Goal: Task Accomplishment & Management: Use online tool/utility

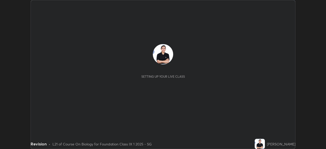
scroll to position [149, 326]
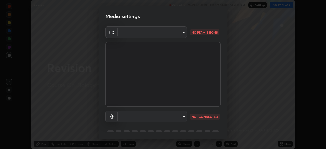
click at [182, 33] on body "Erase all Revision Recording WAS SCHEDULED TO START AT 4:15 PM Settings START C…" at bounding box center [163, 74] width 326 height 149
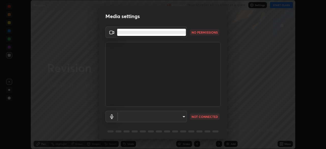
click at [178, 33] on li at bounding box center [151, 32] width 69 height 3
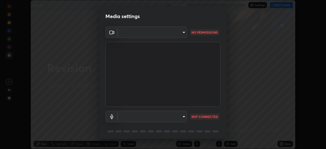
click at [178, 117] on body "Erase all Revision Recording WAS SCHEDULED TO START AT 4:15 PM Settings START C…" at bounding box center [163, 74] width 326 height 149
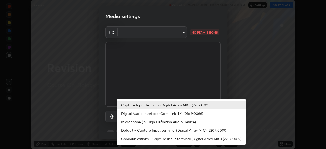
click at [167, 116] on li "Digital Audio Interface (Cam Link 4K) (0fd9:0066)" at bounding box center [181, 113] width 128 height 8
type input "7957ec2547c54944d229c1ea233b2155d921ed1212eedb0e7043564289facb68"
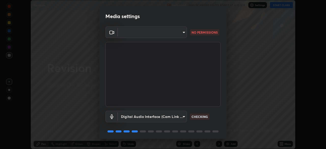
click at [177, 31] on body "Erase all Revision Recording WAS SCHEDULED TO START AT 4:15 PM Settings START C…" at bounding box center [163, 74] width 326 height 149
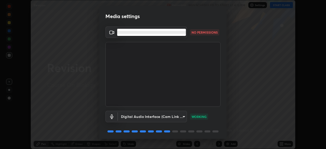
click at [131, 33] on li at bounding box center [151, 32] width 69 height 3
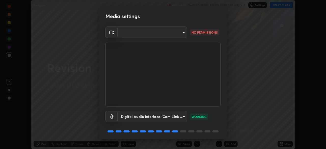
click at [131, 33] on body "Erase all Revision Recording WAS SCHEDULED TO START AT 4:15 PM Settings START C…" at bounding box center [163, 74] width 326 height 149
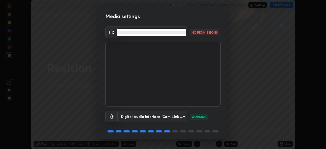
click at [138, 32] on li at bounding box center [151, 32] width 69 height 3
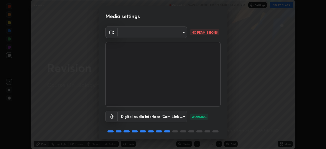
click at [110, 34] on icon at bounding box center [112, 32] width 6 height 6
click at [134, 33] on body "Erase all Revision Recording WAS SCHEDULED TO START AT 4:15 PM Settings START C…" at bounding box center [163, 74] width 326 height 149
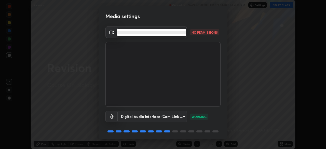
click at [133, 33] on li at bounding box center [151, 32] width 69 height 3
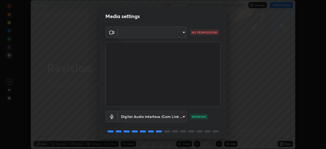
click at [182, 33] on body "Erase all Revision Recording WAS SCHEDULED TO START AT 4:15 PM Settings START C…" at bounding box center [163, 74] width 326 height 149
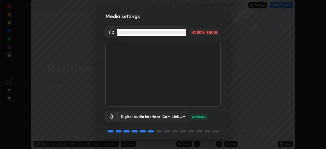
click at [79, 38] on div at bounding box center [163, 74] width 326 height 149
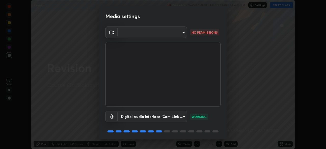
click at [183, 32] on body "Erase all Revision Recording WAS SCHEDULED TO START AT 4:15 PM Settings START C…" at bounding box center [163, 74] width 326 height 149
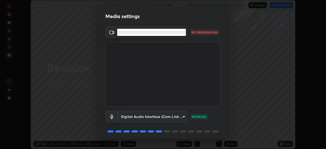
click at [170, 30] on ul at bounding box center [151, 32] width 69 height 7
click at [202, 33] on div at bounding box center [163, 74] width 326 height 149
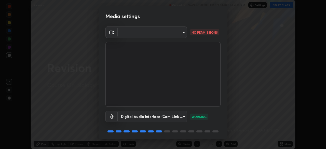
click at [199, 33] on p "NO PERMISSIONS" at bounding box center [204, 32] width 26 height 5
click at [199, 32] on p "NO PERMISSIONS" at bounding box center [204, 32] width 26 height 5
click at [198, 32] on p "NO PERMISSIONS" at bounding box center [204, 32] width 26 height 5
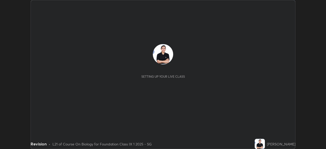
scroll to position [149, 326]
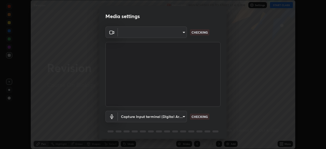
type input "4d16ab44165bf5c46e2cd37366e4cac206229eeca596e5c209da5c9d20a00c2c"
click at [182, 32] on body "Erase all Revision Recording WAS SCHEDULED TO START AT 4:15 PM Settings START C…" at bounding box center [163, 74] width 326 height 149
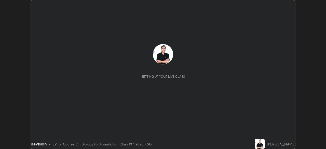
scroll to position [149, 326]
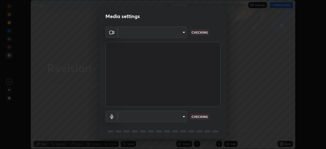
click at [182, 32] on body "Erase all Revision Recording WAS SCHEDULED TO START AT 4:15 PM Settings START C…" at bounding box center [163, 74] width 326 height 149
type input "4d16ab44165bf5c46e2cd37366e4cac206229eeca596e5c209da5c9d20a00c2c"
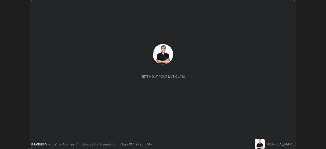
scroll to position [149, 326]
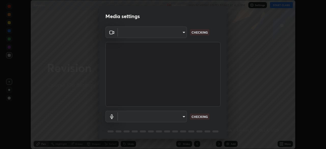
type input "4d16ab44165bf5c46e2cd37366e4cac206229eeca596e5c209da5c9d20a00c2c"
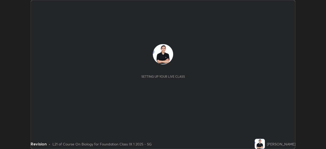
scroll to position [149, 326]
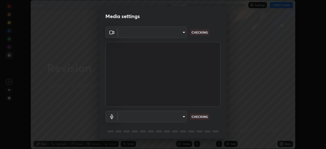
type input "4d16ab44165bf5c46e2cd37366e4cac206229eeca596e5c209da5c9d20a00c2c"
click at [181, 32] on body "Erase all Revision Recording WAS SCHEDULED TO START AT 4:15 PM Settings START C…" at bounding box center [163, 74] width 326 height 149
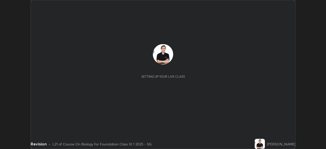
scroll to position [149, 326]
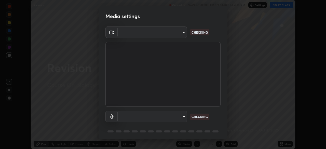
click at [183, 33] on body "Erase all Revision Recording WAS SCHEDULED TO START AT 4:15 PM Settings START C…" at bounding box center [163, 74] width 326 height 149
type input "4d16ab44165bf5c46e2cd37366e4cac206229eeca596e5c209da5c9d20a00c2c"
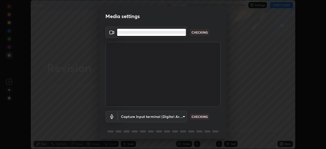
click at [181, 34] on ul at bounding box center [151, 32] width 69 height 7
click at [74, 119] on div at bounding box center [163, 74] width 326 height 149
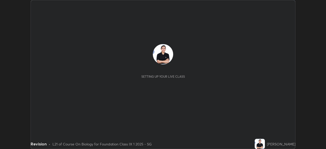
scroll to position [149, 326]
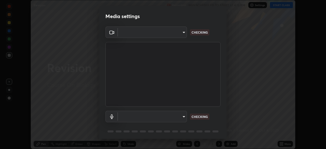
type input "4d16ab44165bf5c46e2cd37366e4cac206229eeca596e5c209da5c9d20a00c2c"
click at [182, 33] on body "Erase all Revision Recording WAS SCHEDULED TO START AT 4:15 PM Settings START C…" at bounding box center [163, 74] width 326 height 149
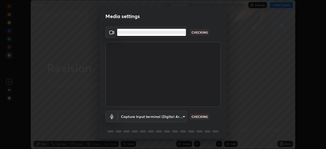
click at [181, 33] on li at bounding box center [151, 32] width 69 height 3
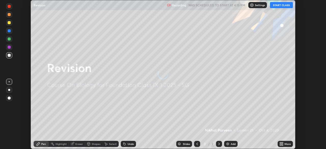
scroll to position [149, 326]
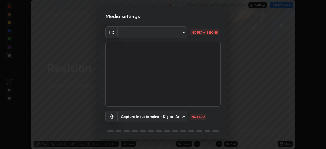
click at [107, 34] on div at bounding box center [111, 31] width 12 height 11
click at [110, 34] on icon at bounding box center [112, 32] width 6 height 6
click at [142, 34] on body "Erase all Revision Recording WAS SCHEDULED TO START AT 4:15 PM Settings START C…" at bounding box center [163, 74] width 326 height 149
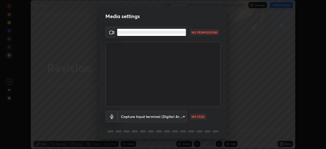
click at [78, 75] on div at bounding box center [163, 74] width 326 height 149
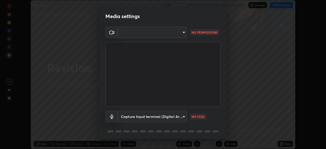
click at [142, 118] on body "Erase all Revision Recording WAS SCHEDULED TO START AT 4:15 PM Settings START C…" at bounding box center [163, 74] width 326 height 149
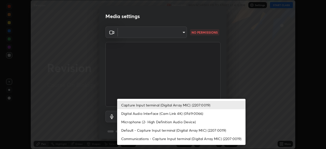
click at [149, 113] on li "Digital Audio Interface (Cam Link 4K) (0fd9:0066)" at bounding box center [181, 113] width 128 height 8
type input "7957ec2547c54944d229c1ea233b2155d921ed1212eedb0e7043564289facb68"
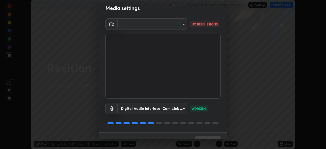
scroll to position [6, 0]
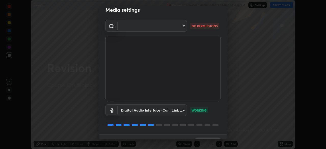
click at [183, 27] on body "Erase all Revision Recording WAS SCHEDULED TO START AT 4:15 PM Settings START C…" at bounding box center [163, 74] width 326 height 149
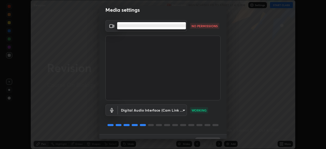
click at [178, 42] on div at bounding box center [163, 74] width 326 height 149
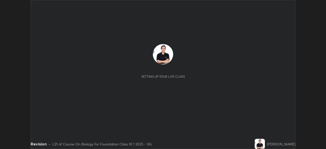
scroll to position [149, 326]
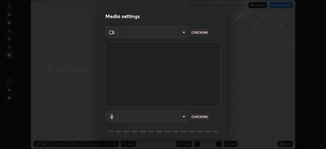
type input "4d16ab44165bf5c46e2cd37366e4cac206229eeca596e5c209da5c9d20a00c2c"
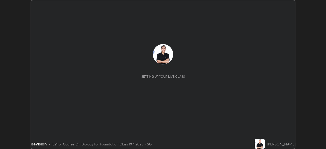
scroll to position [149, 326]
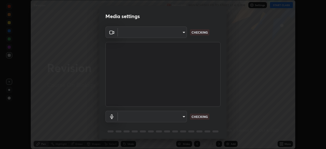
click at [184, 32] on body "Erase all Revision Recording WAS SCHEDULED TO START AT 4:15 PM Settings START C…" at bounding box center [163, 74] width 326 height 149
type input "4d16ab44165bf5c46e2cd37366e4cac206229eeca596e5c209da5c9d20a00c2c"
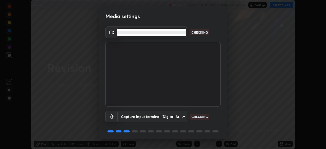
click at [178, 50] on div at bounding box center [163, 74] width 326 height 149
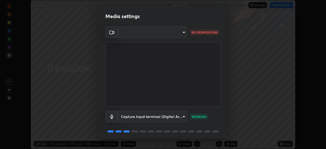
click at [166, 119] on body "Erase all Revision Recording WAS SCHEDULED TO START AT 4:15 PM Settings START C…" at bounding box center [163, 74] width 326 height 149
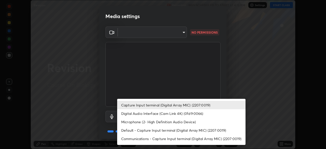
click at [180, 77] on div at bounding box center [163, 74] width 326 height 149
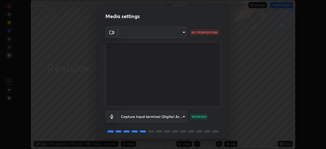
click at [182, 33] on body "Erase all Revision Recording WAS SCHEDULED TO START AT 4:15 PM Settings START C…" at bounding box center [163, 74] width 326 height 149
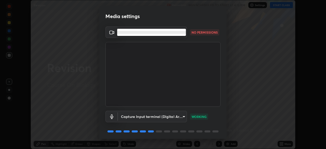
click at [170, 56] on div at bounding box center [163, 74] width 326 height 149
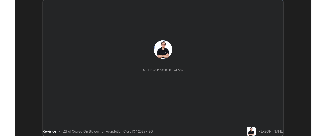
scroll to position [149, 326]
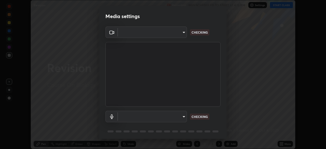
type input "4d16ab44165bf5c46e2cd37366e4cac206229eeca596e5c209da5c9d20a00c2c"
click at [144, 71] on video at bounding box center [162, 74] width 115 height 65
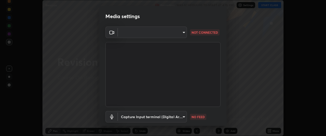
scroll to position [25328, 25138]
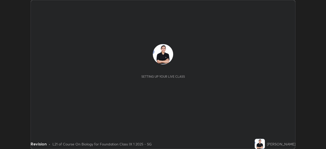
scroll to position [149, 326]
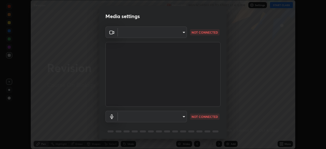
type input "6a45a08fe2faa341831afcc16dbf2c013f9a006df11ccffa6d74ea9c35f85d17"
type input "4d16ab44165bf5c46e2cd37366e4cac206229eeca596e5c209da5c9d20a00c2c"
click at [181, 32] on body "Erase all Revision Recording WAS SCHEDULED TO START AT 4:15 PM Settings START C…" at bounding box center [163, 74] width 326 height 149
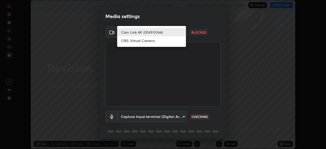
click at [154, 40] on li "OBS Virtual Camera" at bounding box center [151, 40] width 69 height 8
type input "5e1da8a903b220cac6b31686ac77a2afb6daddba6b0fd13541602d8cc7df4534"
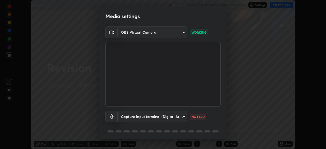
click at [185, 116] on body "Erase all Revision Recording WAS SCHEDULED TO START AT 4:15 PM Settings START C…" at bounding box center [163, 74] width 326 height 149
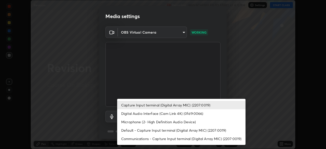
click at [163, 115] on li "Digital Audio Interface (Cam Link 4K) (0fd9:0066)" at bounding box center [181, 113] width 128 height 8
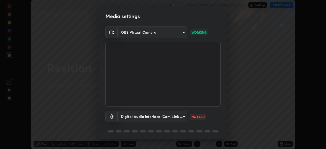
type input "7957ec2547c54944d229c1ea233b2155d921ed1212eedb0e7043564289facb68"
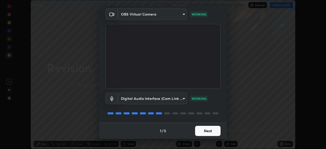
click at [206, 130] on button "Next" at bounding box center [207, 131] width 25 height 10
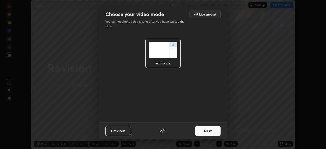
scroll to position [0, 0]
click at [203, 131] on button "Next" at bounding box center [207, 131] width 25 height 10
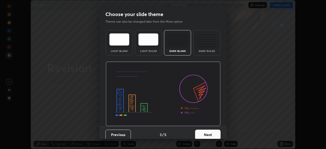
click at [199, 133] on button "Next" at bounding box center [207, 135] width 25 height 10
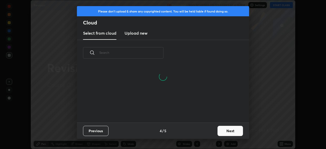
click at [225, 131] on button "Next" at bounding box center [229, 131] width 25 height 10
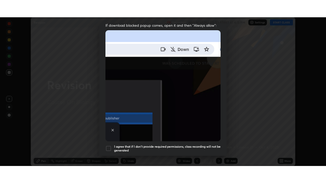
scroll to position [122, 0]
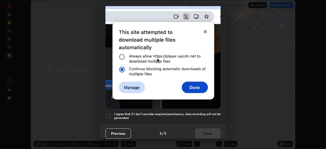
click at [130, 114] on h5 "I agree that if I don't provide required permissions, class recording will not …" at bounding box center [167, 116] width 106 height 8
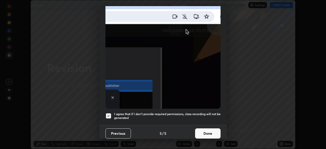
click at [205, 131] on button "Done" at bounding box center [207, 133] width 25 height 10
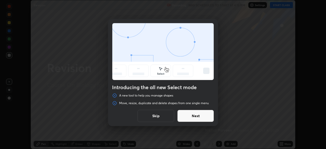
click at [201, 115] on button "Next" at bounding box center [195, 116] width 37 height 12
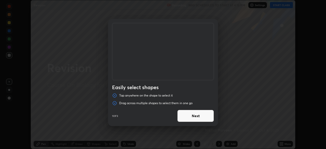
click at [197, 118] on button "Next" at bounding box center [195, 116] width 37 height 12
click at [197, 117] on button "Next" at bounding box center [195, 116] width 37 height 12
click at [193, 116] on button "Done" at bounding box center [195, 116] width 37 height 12
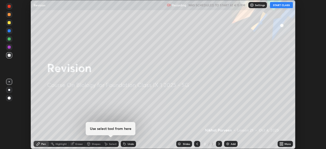
click at [282, 7] on button "START CLASS" at bounding box center [281, 5] width 23 height 6
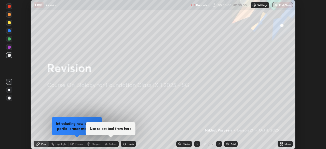
click at [284, 143] on div "More" at bounding box center [287, 144] width 6 height 3
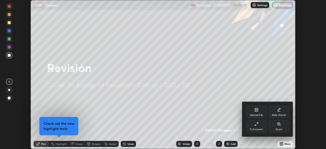
click at [259, 126] on div "Full screen" at bounding box center [256, 126] width 20 height 12
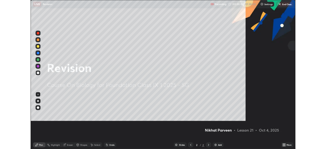
scroll to position [183, 326]
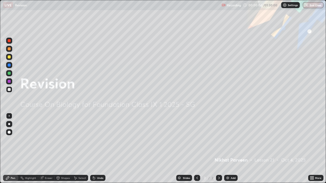
click at [312, 149] on icon at bounding box center [312, 177] width 1 height 1
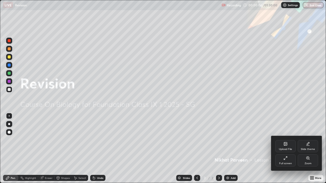
click at [284, 149] on icon at bounding box center [284, 159] width 1 height 1
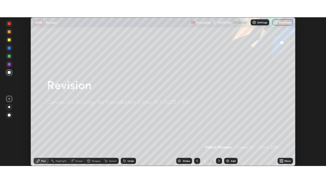
scroll to position [25315, 25138]
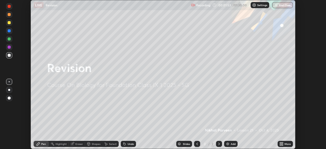
click at [288, 143] on div "More" at bounding box center [287, 144] width 6 height 3
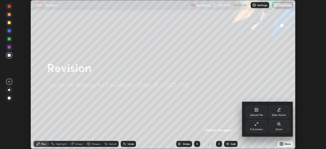
click at [258, 128] on div "Full screen" at bounding box center [256, 129] width 13 height 3
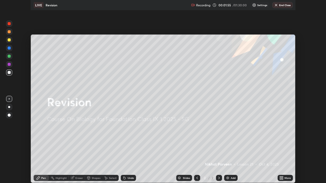
scroll to position [183, 326]
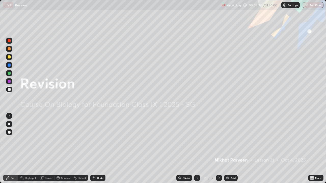
click at [229, 149] on img at bounding box center [228, 178] width 4 height 4
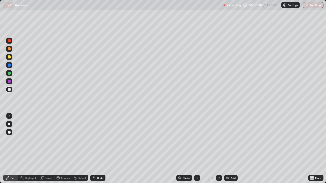
click at [9, 124] on div at bounding box center [9, 124] width 2 height 2
click at [9, 41] on div at bounding box center [9, 40] width 3 height 3
click at [10, 49] on div at bounding box center [9, 48] width 3 height 3
click at [9, 57] on div at bounding box center [9, 57] width 3 height 3
click at [9, 92] on div at bounding box center [9, 90] width 6 height 6
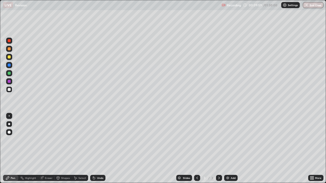
click at [9, 119] on div at bounding box center [9, 116] width 6 height 6
click at [98, 149] on div "Undo" at bounding box center [100, 178] width 6 height 3
click at [8, 82] on div at bounding box center [9, 81] width 3 height 3
click at [10, 90] on div at bounding box center [9, 89] width 3 height 3
click at [98, 149] on div "Undo" at bounding box center [100, 178] width 6 height 3
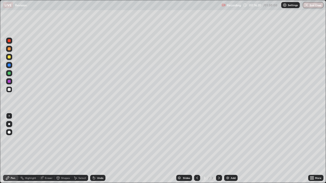
click at [96, 149] on div "Undo" at bounding box center [97, 178] width 15 height 6
click at [97, 149] on div "Undo" at bounding box center [100, 178] width 6 height 3
